Goal: Answer question/provide support: Answer question/provide support

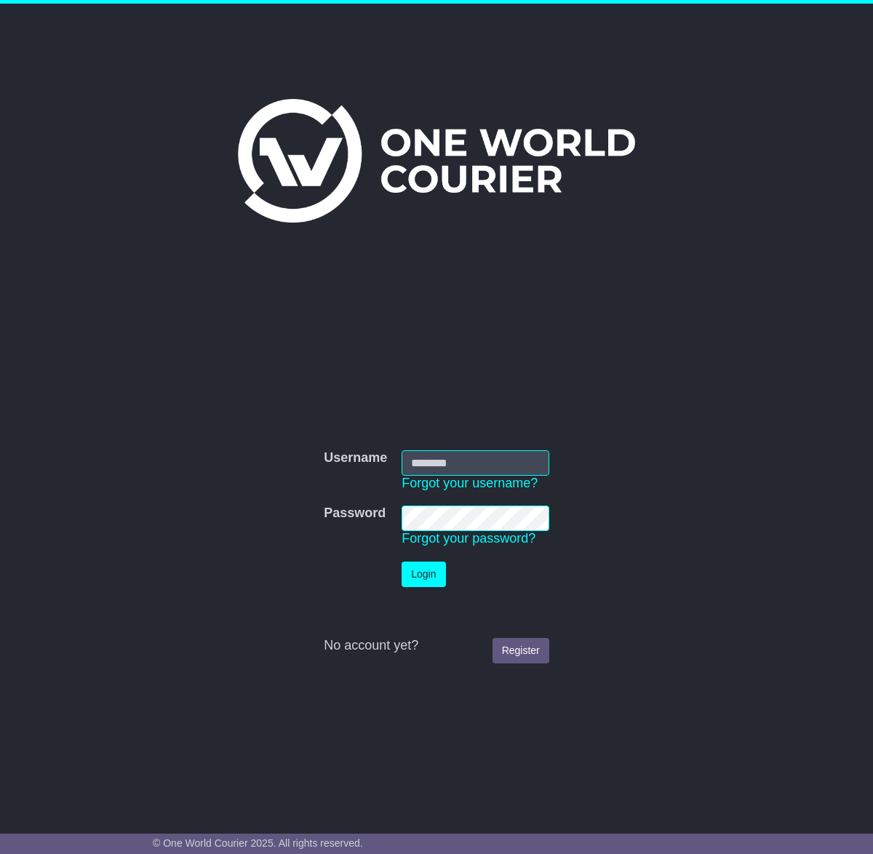
type input "**********"
click at [412, 575] on button "Login" at bounding box center [424, 574] width 44 height 25
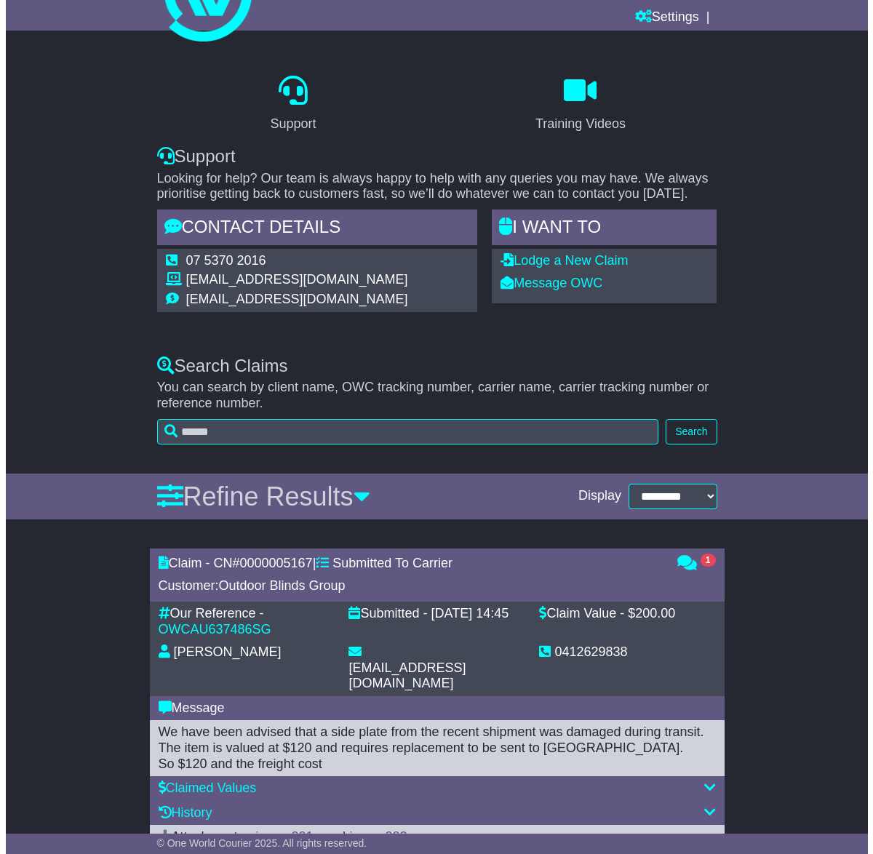
scroll to position [114, 0]
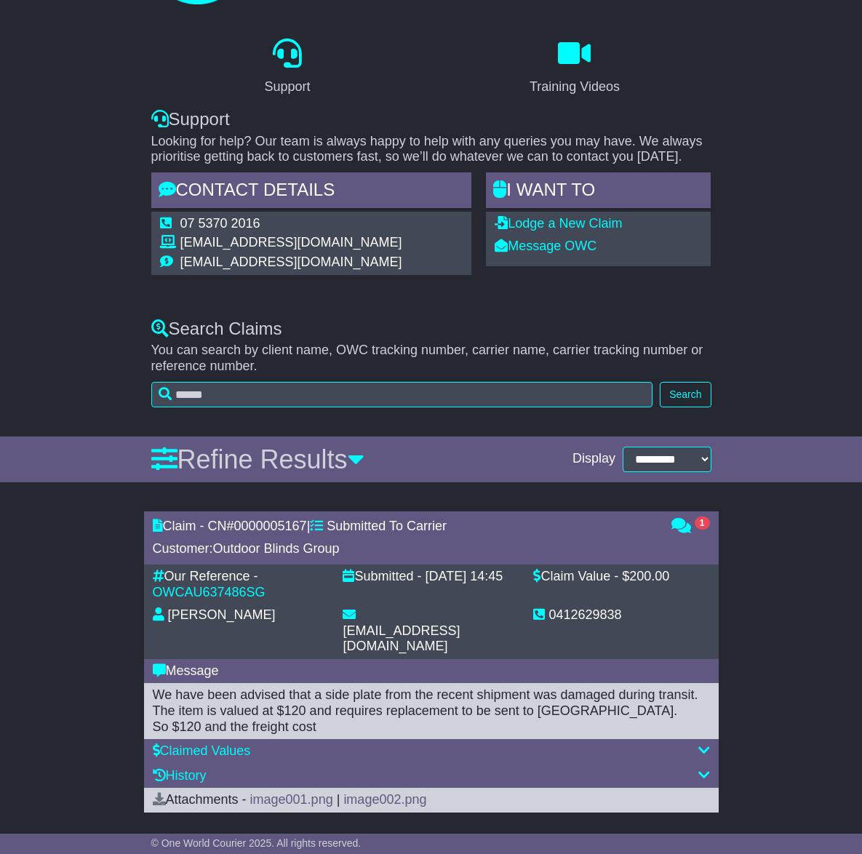
click at [684, 534] on div "1" at bounding box center [690, 538] width 53 height 39
click at [703, 527] on span "1" at bounding box center [702, 522] width 15 height 13
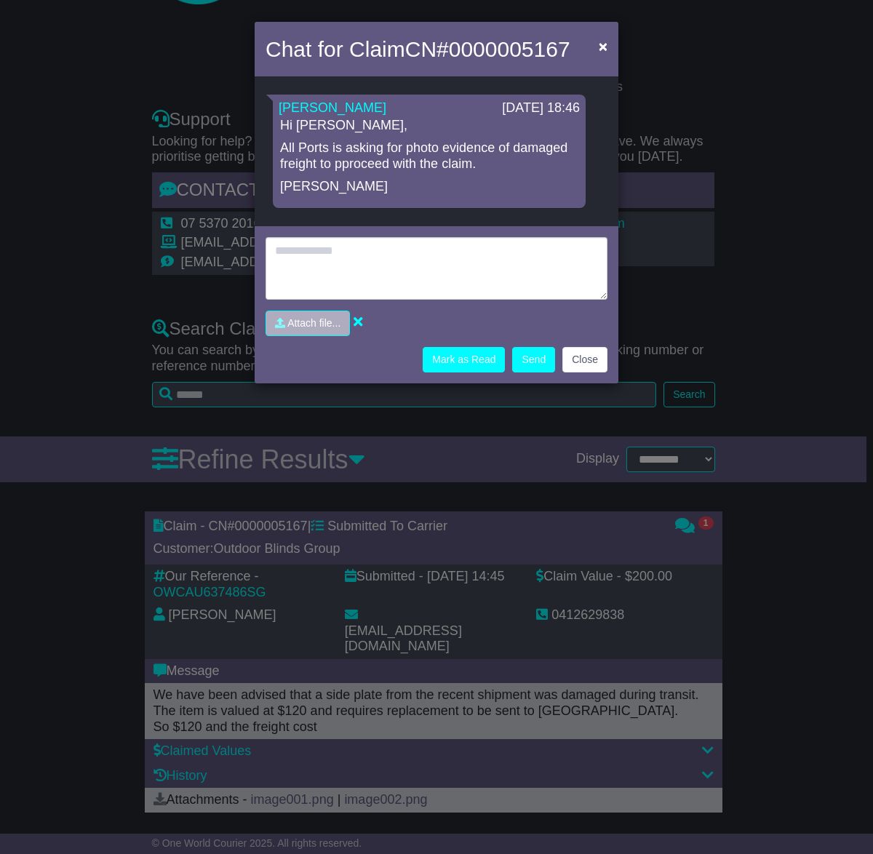
click at [279, 124] on div "Hi [PERSON_NAME], All Ports is asking for photo evidence of damaged freight to …" at bounding box center [429, 156] width 301 height 77
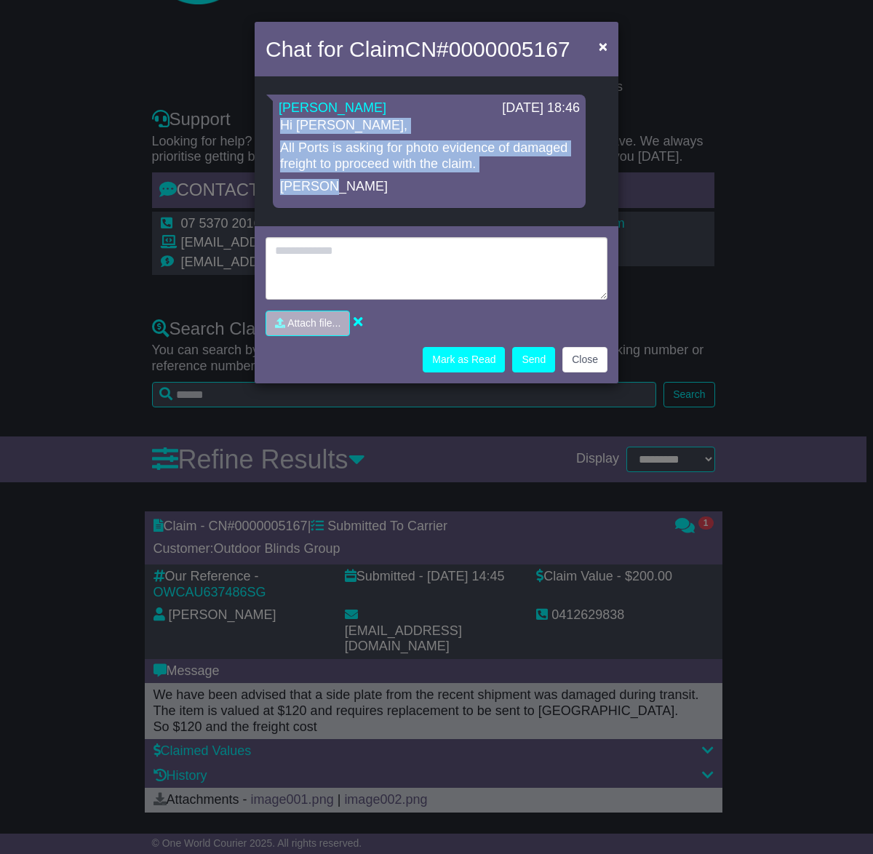
drag, startPoint x: 278, startPoint y: 124, endPoint x: 335, endPoint y: 189, distance: 86.6
click at [335, 189] on div "[PERSON_NAME] [DATE] 18:46 Hi [PERSON_NAME], All Ports is asking for photo evid…" at bounding box center [429, 151] width 313 height 113
copy div "Hi [PERSON_NAME], All Ports is asking for photo evidence of damaged freight to …"
click at [318, 325] on input "file" at bounding box center [239, 323] width 220 height 24
click at [333, 325] on input "file" at bounding box center [251, 323] width 220 height 24
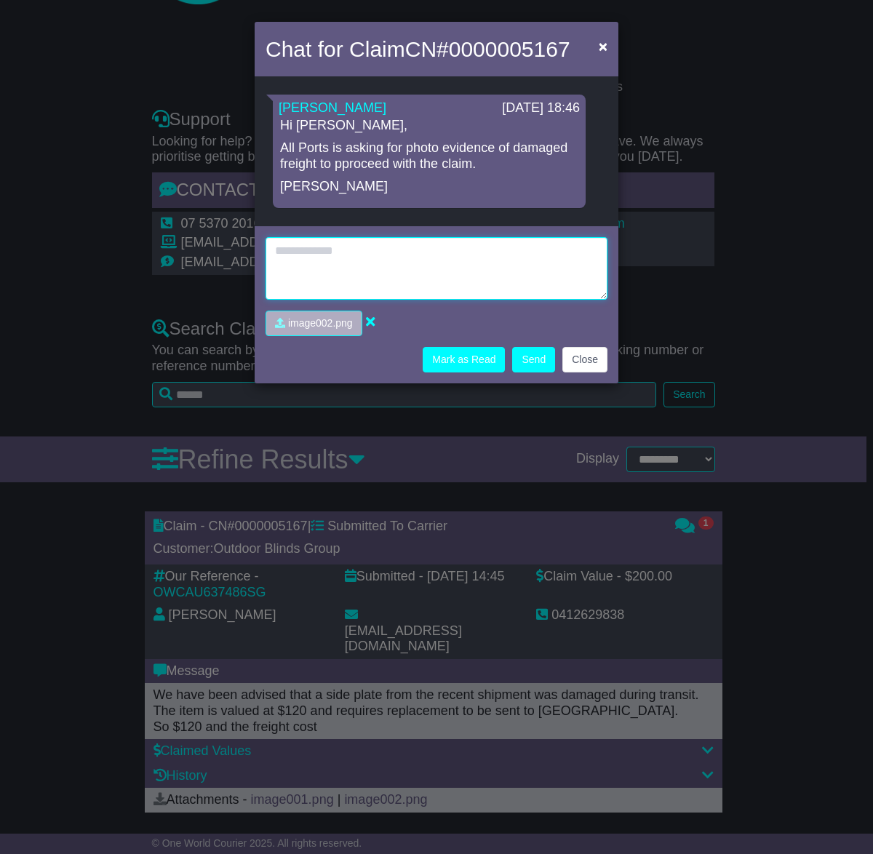
click at [361, 282] on textarea at bounding box center [436, 268] width 342 height 63
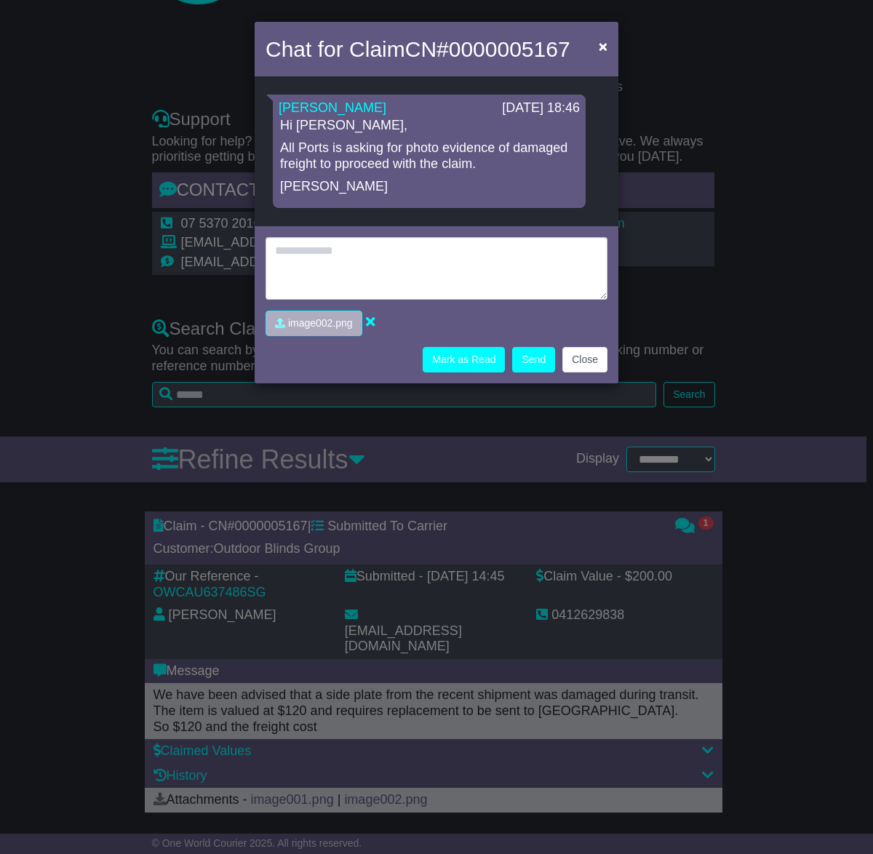
click at [369, 324] on icon at bounding box center [370, 321] width 9 height 13
click at [337, 323] on input "file" at bounding box center [239, 323] width 220 height 24
type input "**********"
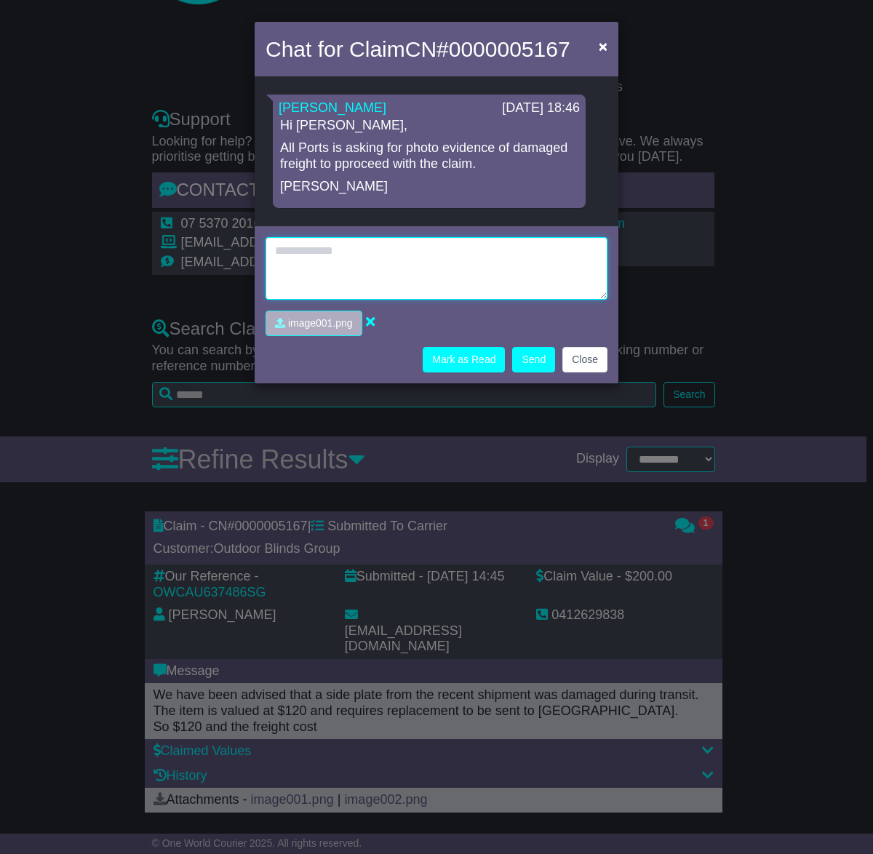
click at [414, 260] on textarea at bounding box center [436, 268] width 342 height 63
click at [272, 253] on textarea "**********" at bounding box center [436, 268] width 342 height 63
type textarea "**********"
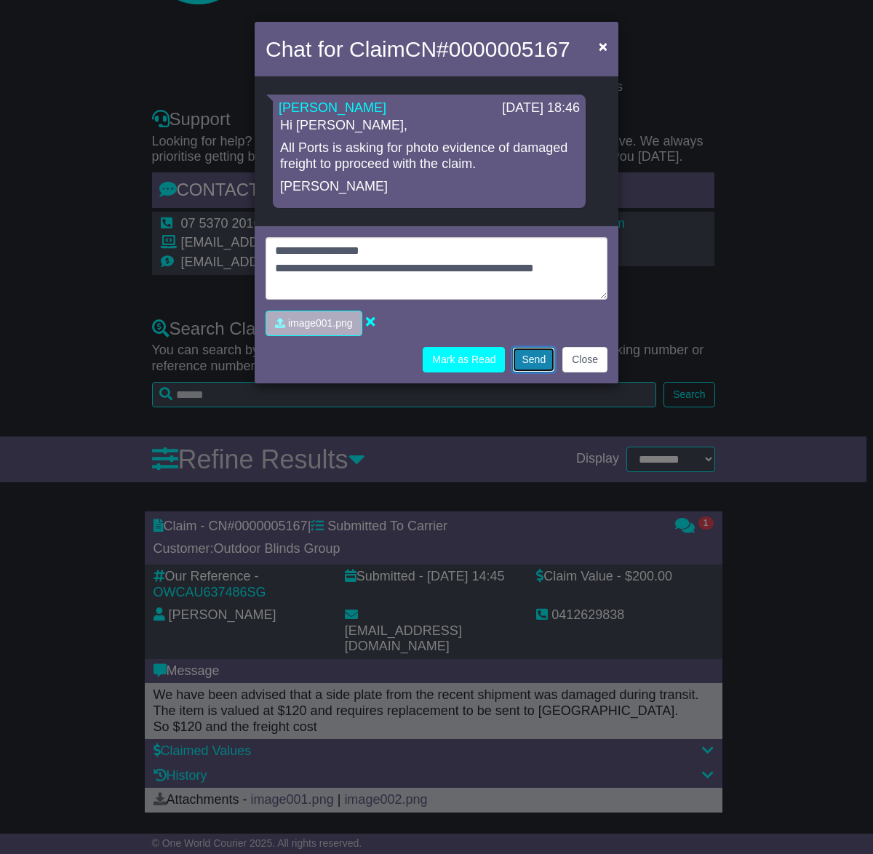
click at [530, 353] on button "Send" at bounding box center [533, 359] width 43 height 25
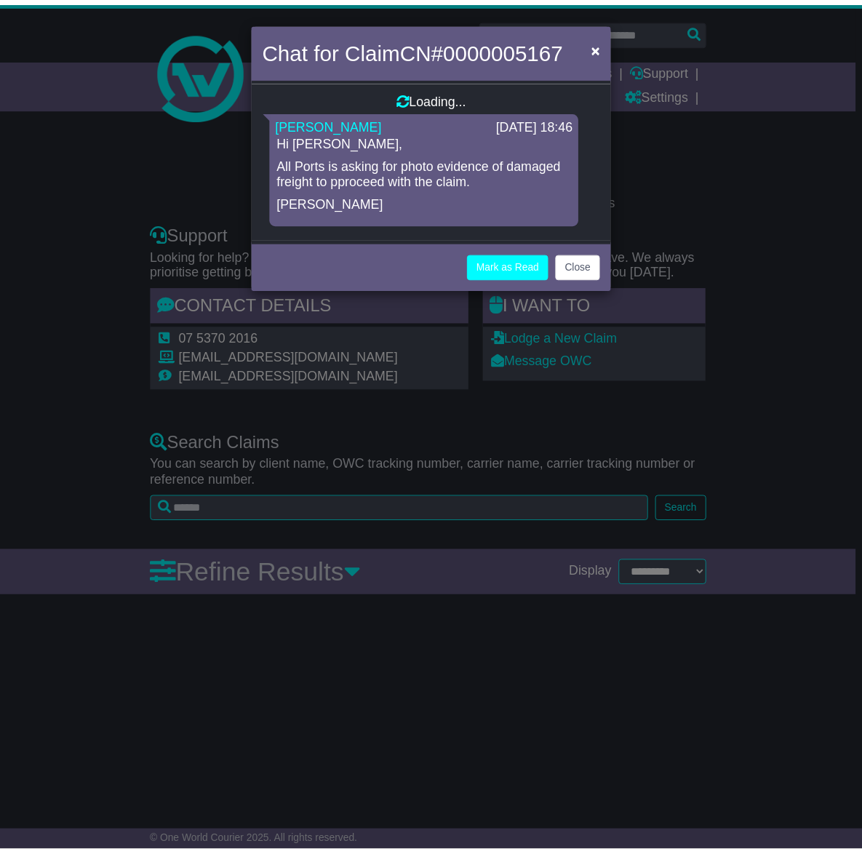
scroll to position [0, 0]
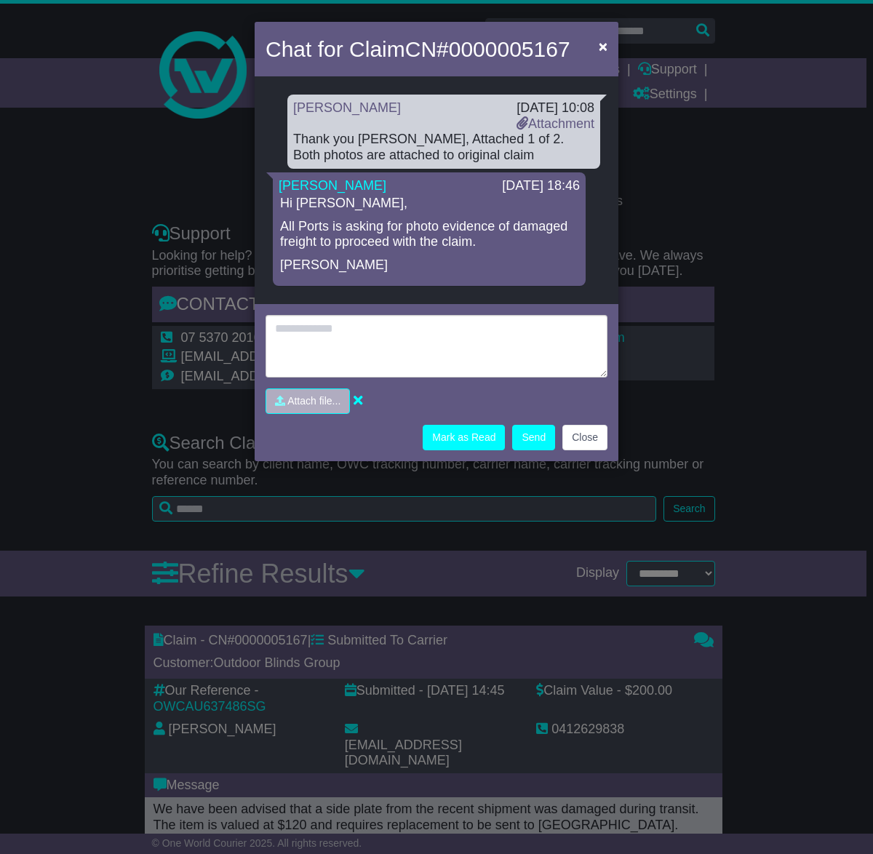
type input "**********"
click at [530, 435] on button "Send" at bounding box center [533, 437] width 43 height 25
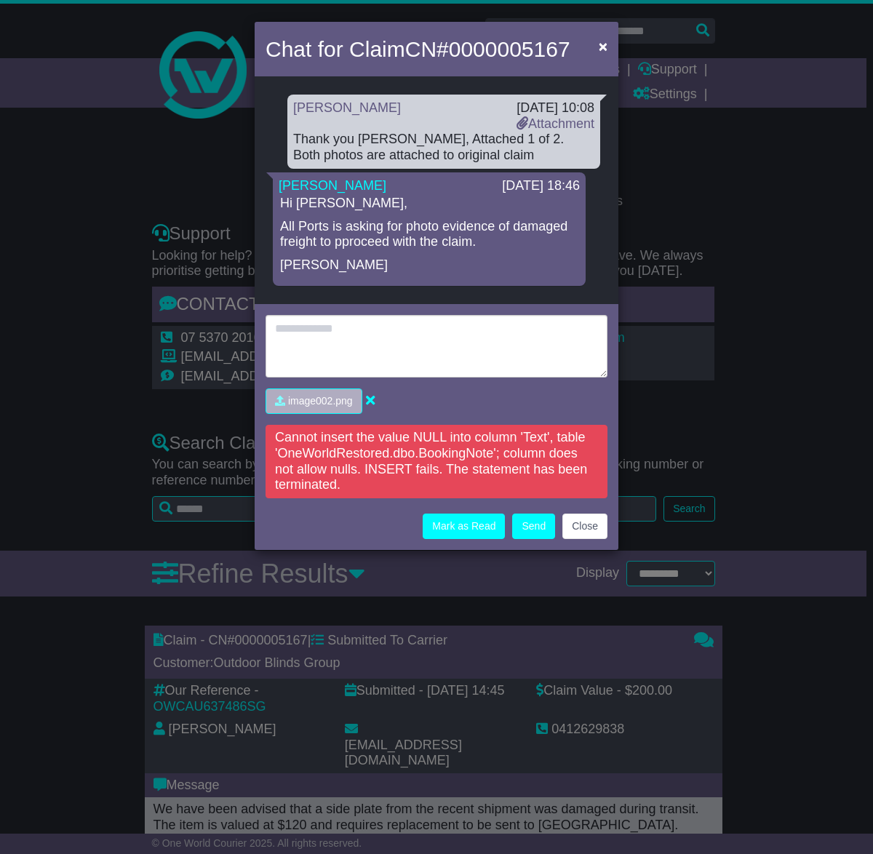
click at [372, 403] on icon at bounding box center [370, 400] width 9 height 13
click at [573, 522] on button "Close" at bounding box center [584, 526] width 45 height 25
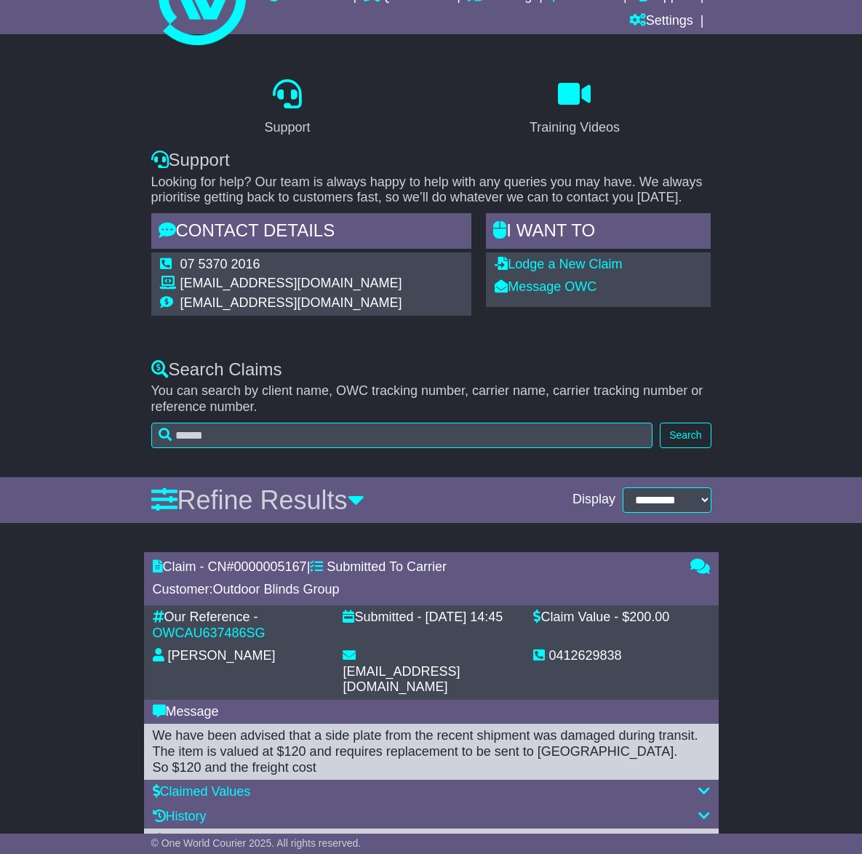
scroll to position [114, 0]
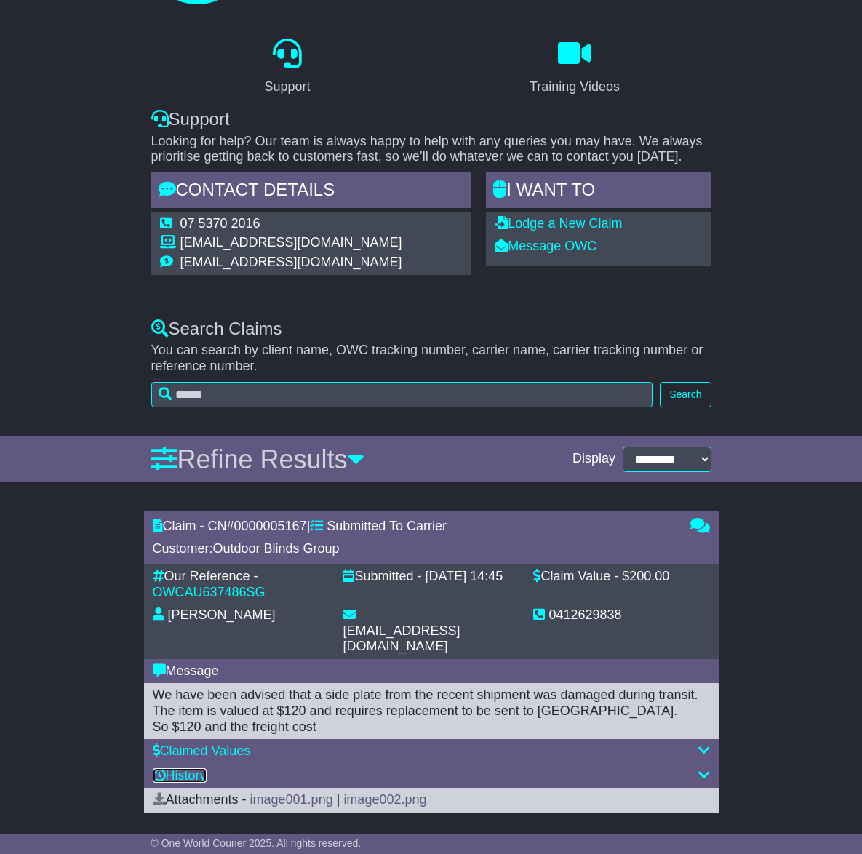
click at [181, 768] on link "History" at bounding box center [180, 775] width 54 height 15
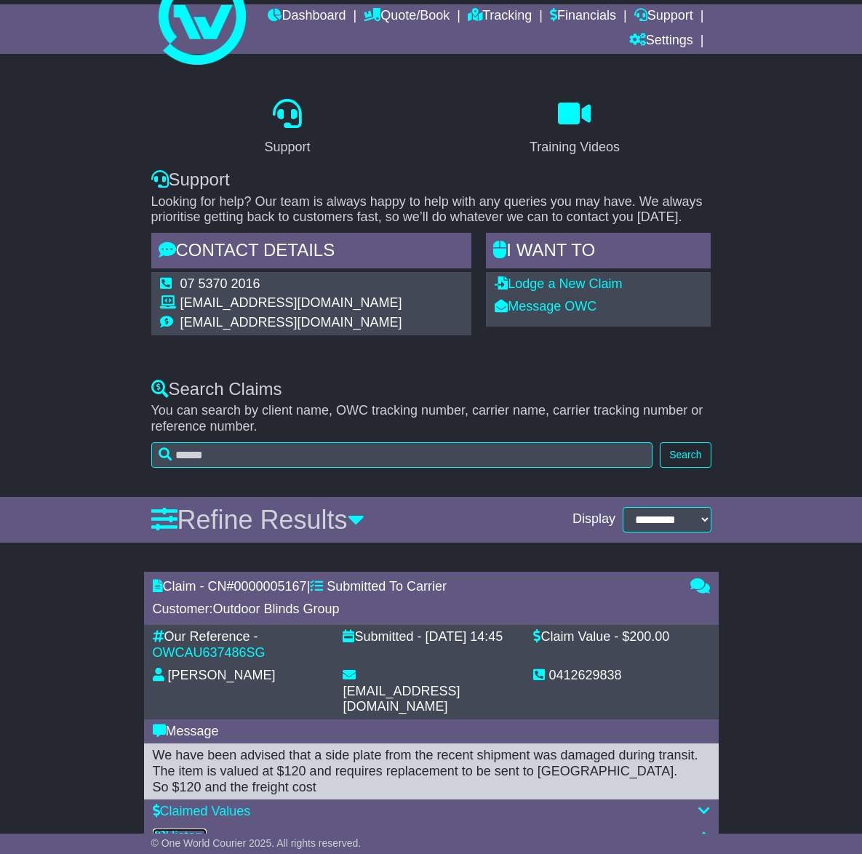
scroll to position [0, 0]
